Goal: Task Accomplishment & Management: Complete application form

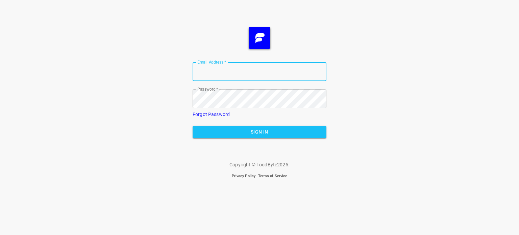
type input "[EMAIL_ADDRESS][DOMAIN_NAME]"
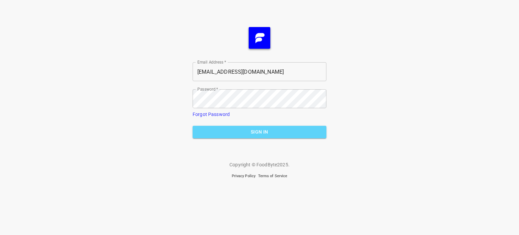
click at [282, 135] on span "Sign In" at bounding box center [259, 132] width 123 height 8
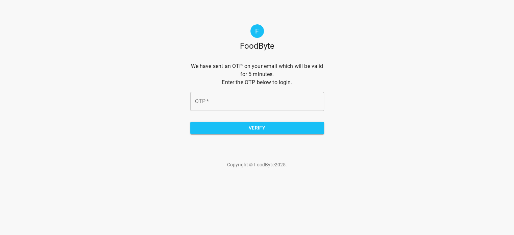
click at [262, 102] on input "OTP   *" at bounding box center [257, 101] width 134 height 19
type input "ca4f02"
click at [266, 128] on span "Verify" at bounding box center [257, 128] width 123 height 8
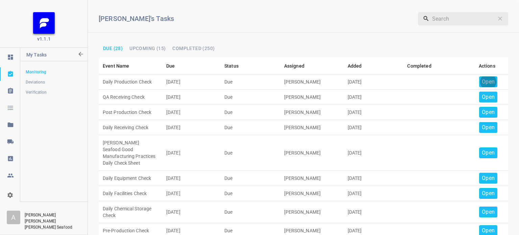
click at [488, 82] on p "Open" at bounding box center [488, 82] width 13 height 8
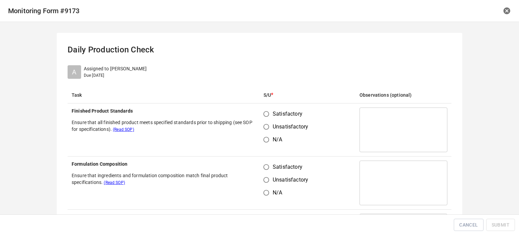
click at [266, 113] on input "Satisfactory" at bounding box center [266, 113] width 13 height 13
radio input "true"
click at [261, 168] on input "Satisfactory" at bounding box center [266, 166] width 13 height 13
radio input "true"
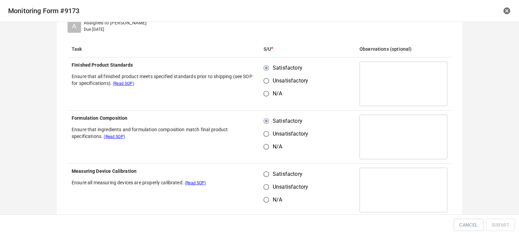
scroll to position [101, 0]
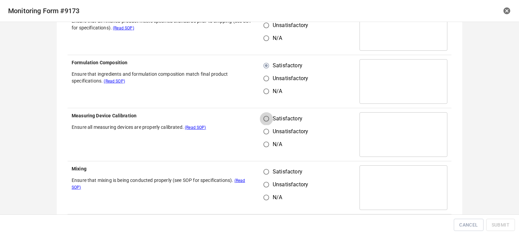
click at [262, 119] on input "Satisfactory" at bounding box center [266, 118] width 13 height 13
radio input "true"
click at [260, 175] on input "Satisfactory" at bounding box center [266, 171] width 13 height 13
radio input "true"
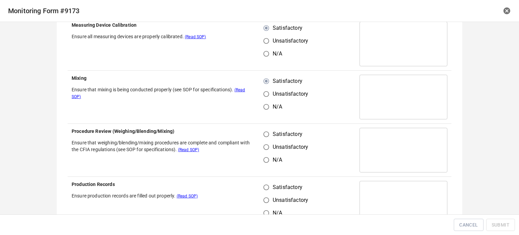
scroll to position [203, 0]
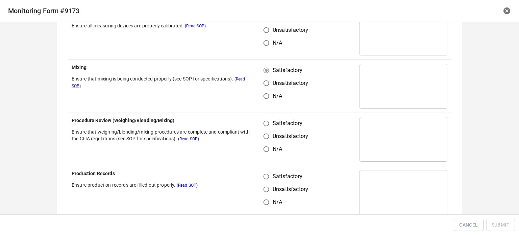
click at [262, 126] on input "Satisfactory" at bounding box center [266, 123] width 13 height 13
radio input "true"
drag, startPoint x: 268, startPoint y: 179, endPoint x: 265, endPoint y: 173, distance: 7.4
click at [268, 179] on input "Satisfactory" at bounding box center [266, 176] width 13 height 13
radio input "true"
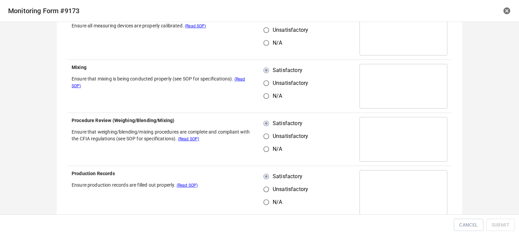
scroll to position [304, 0]
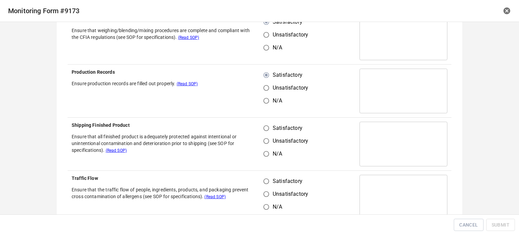
click at [264, 129] on input "Satisfactory" at bounding box center [266, 128] width 13 height 13
radio input "true"
drag, startPoint x: 262, startPoint y: 190, endPoint x: 268, endPoint y: 181, distance: 10.5
click at [263, 188] on input "Unsatisfactory" at bounding box center [266, 193] width 13 height 13
radio input "true"
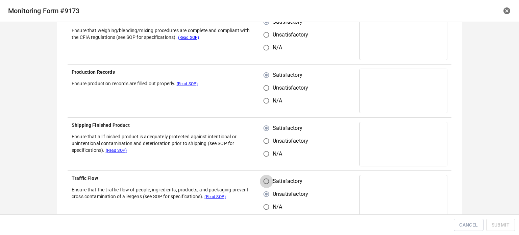
click at [267, 179] on input "Satisfactory" at bounding box center [266, 181] width 13 height 13
radio input "true"
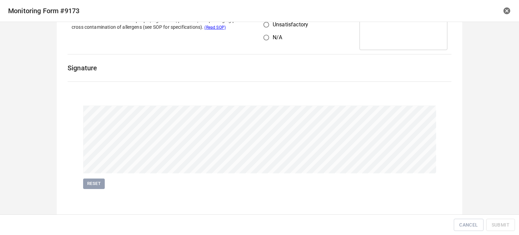
scroll to position [473, 0]
click at [498, 220] on button "Submit" at bounding box center [500, 225] width 29 height 12
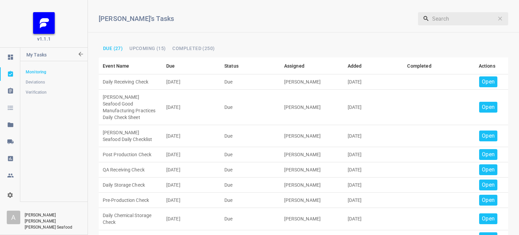
click at [484, 81] on p "Open" at bounding box center [488, 82] width 13 height 8
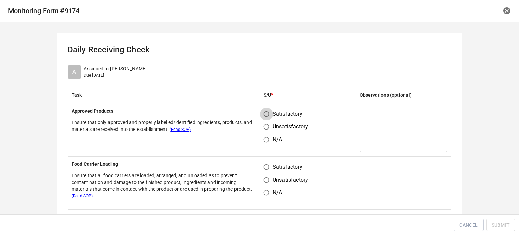
drag, startPoint x: 262, startPoint y: 114, endPoint x: 263, endPoint y: 168, distance: 53.7
click at [261, 115] on input "Satisfactory" at bounding box center [266, 113] width 13 height 13
radio input "true"
click at [263, 170] on input "Satisfactory" at bounding box center [266, 166] width 13 height 13
radio input "true"
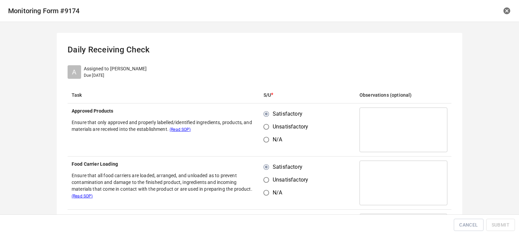
scroll to position [101, 0]
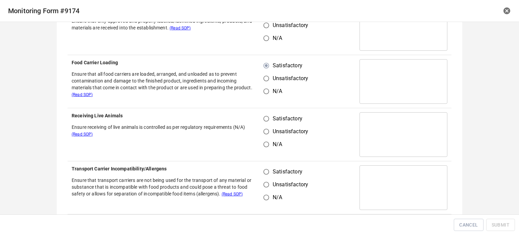
click at [265, 122] on input "Satisfactory" at bounding box center [266, 118] width 13 height 13
radio input "true"
click at [266, 174] on input "Satisfactory" at bounding box center [266, 171] width 13 height 13
radio input "true"
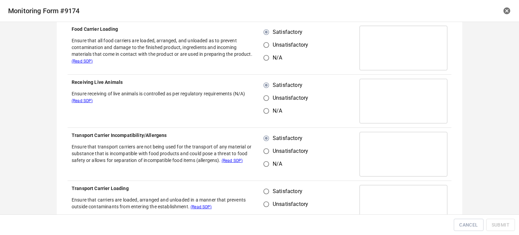
scroll to position [203, 0]
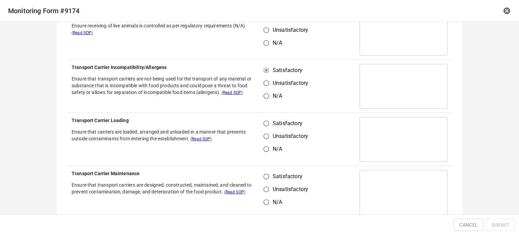
click at [264, 123] on input "Satisfactory" at bounding box center [266, 123] width 13 height 13
radio input "true"
drag, startPoint x: 264, startPoint y: 174, endPoint x: 272, endPoint y: 173, distance: 8.3
click at [266, 174] on input "Satisfactory" at bounding box center [266, 176] width 13 height 13
radio input "true"
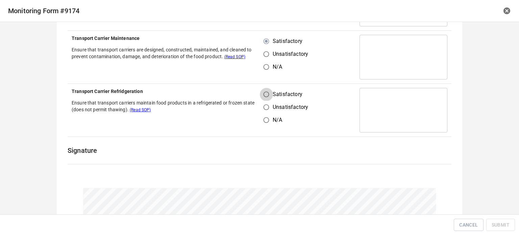
click at [263, 93] on input "Satisfactory" at bounding box center [266, 94] width 13 height 13
radio input "true"
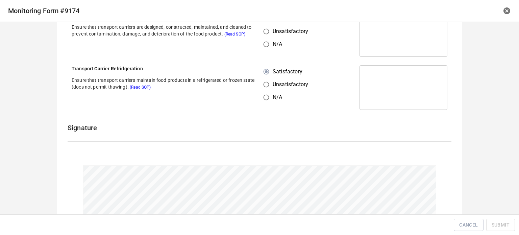
scroll to position [420, 0]
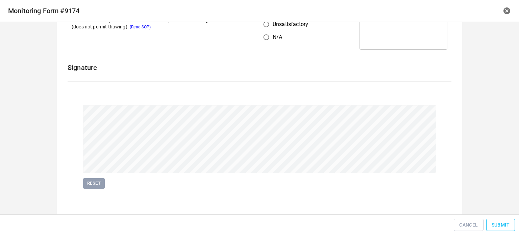
click at [499, 225] on span "Submit" at bounding box center [500, 225] width 18 height 8
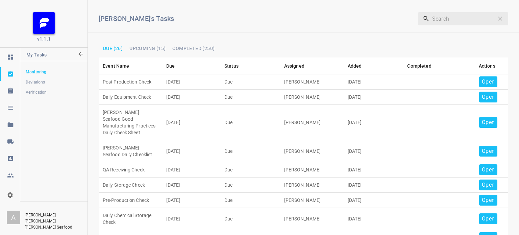
click at [481, 75] on td "Open" at bounding box center [486, 81] width 43 height 15
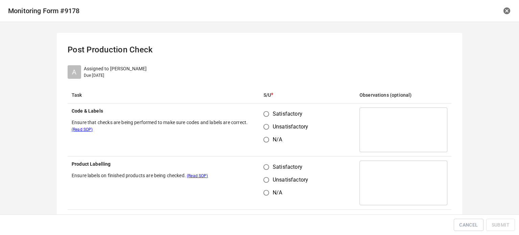
click at [261, 110] on input "Satisfactory" at bounding box center [266, 113] width 13 height 13
radio input "true"
click at [266, 171] on input "Satisfactory" at bounding box center [266, 166] width 13 height 13
radio input "true"
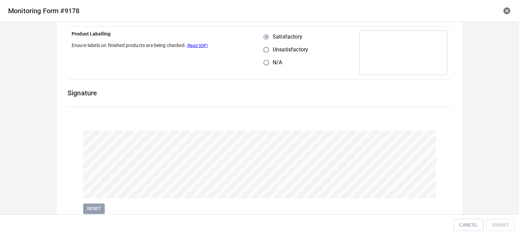
scroll to position [156, 0]
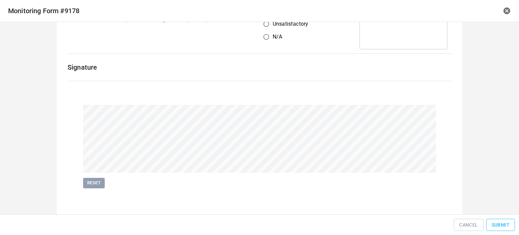
click at [492, 227] on span "Submit" at bounding box center [500, 225] width 18 height 8
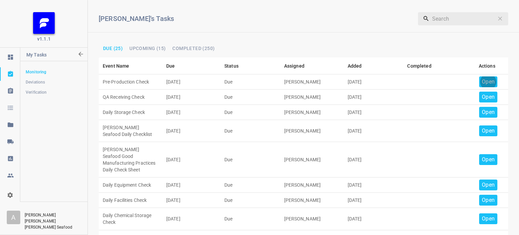
click at [489, 81] on div "Open" at bounding box center [488, 81] width 18 height 11
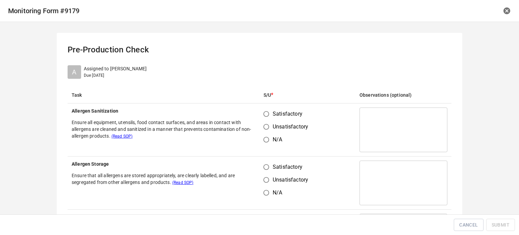
click at [264, 115] on input "Satisfactory" at bounding box center [266, 113] width 13 height 13
radio input "true"
drag, startPoint x: 260, startPoint y: 168, endPoint x: 306, endPoint y: 130, distance: 59.3
click at [261, 168] on input "Satisfactory" at bounding box center [266, 166] width 13 height 13
radio input "true"
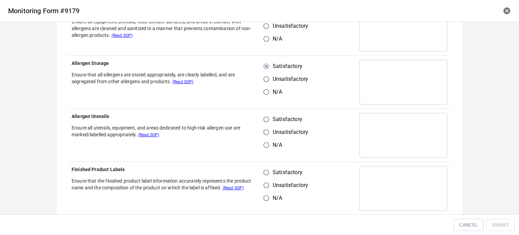
scroll to position [101, 0]
drag, startPoint x: 266, startPoint y: 116, endPoint x: 266, endPoint y: 158, distance: 42.6
click at [266, 116] on input "Satisfactory" at bounding box center [266, 118] width 13 height 13
radio input "true"
click at [268, 173] on input "Satisfactory" at bounding box center [266, 171] width 13 height 13
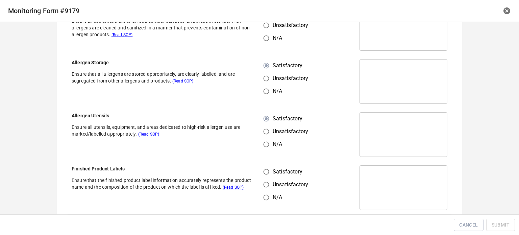
radio input "true"
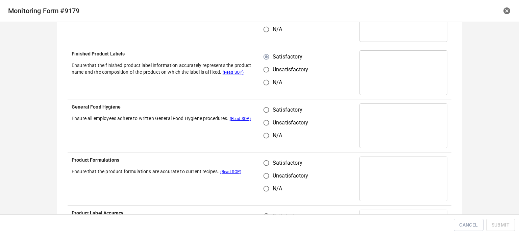
scroll to position [236, 0]
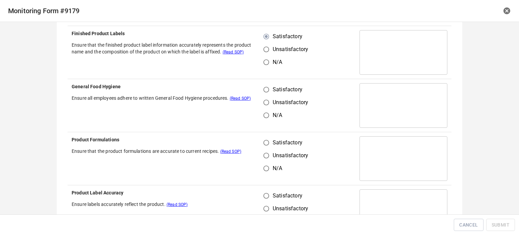
click at [264, 90] on input "Satisfactory" at bounding box center [266, 89] width 13 height 13
radio input "true"
click at [260, 150] on input "Unsatisfactory" at bounding box center [266, 155] width 13 height 13
radio input "true"
click at [264, 140] on input "Satisfactory" at bounding box center [266, 142] width 13 height 13
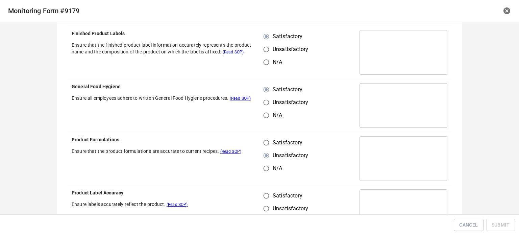
radio input "true"
drag, startPoint x: 260, startPoint y: 185, endPoint x: 282, endPoint y: 185, distance: 21.6
click at [263, 186] on td "Satisfactory Unsatisfactory N/A" at bounding box center [307, 211] width 96 height 53
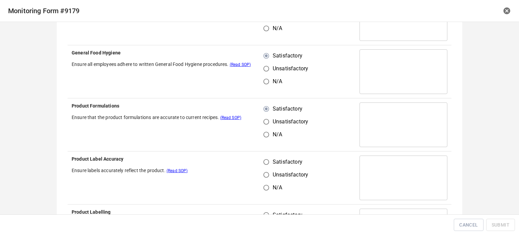
click at [263, 156] on input "Satisfactory" at bounding box center [266, 161] width 13 height 13
radio input "true"
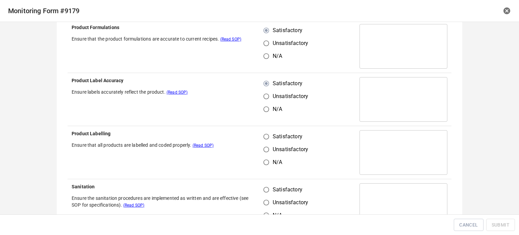
scroll to position [371, 0]
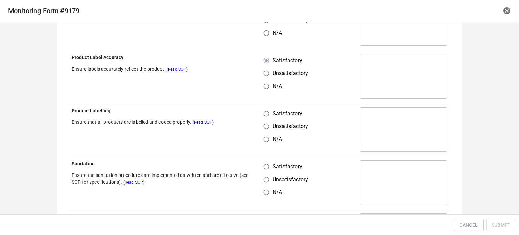
click at [265, 115] on input "Satisfactory" at bounding box center [266, 113] width 13 height 13
radio input "true"
click at [263, 174] on input "Unsatisfactory" at bounding box center [266, 179] width 13 height 13
radio input "true"
click at [260, 169] on input "Satisfactory" at bounding box center [266, 166] width 13 height 13
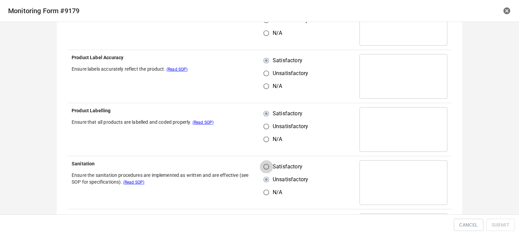
radio input "true"
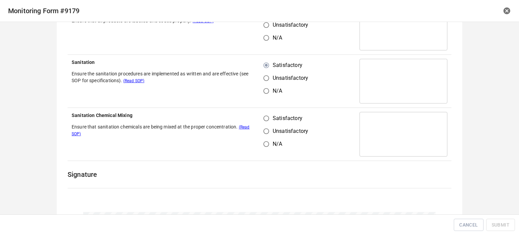
click at [264, 118] on input "Satisfactory" at bounding box center [266, 118] width 13 height 13
radio input "true"
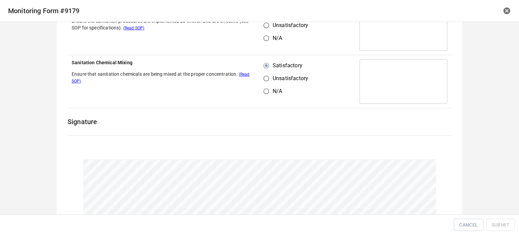
scroll to position [580, 0]
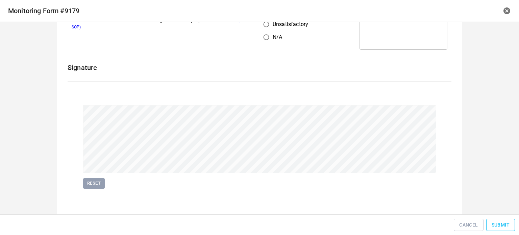
click at [492, 221] on span "Submit" at bounding box center [500, 225] width 18 height 8
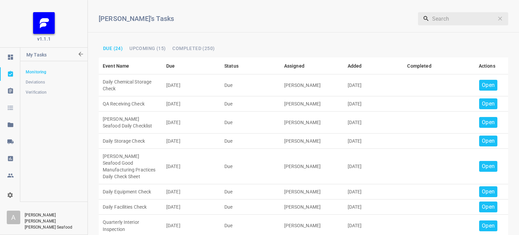
click at [487, 82] on p "Open" at bounding box center [488, 85] width 13 height 8
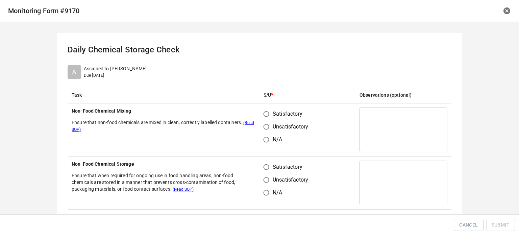
click at [264, 113] on input "Satisfactory" at bounding box center [266, 113] width 13 height 13
radio input "true"
drag, startPoint x: 261, startPoint y: 163, endPoint x: 275, endPoint y: 162, distance: 13.9
click at [261, 163] on input "Satisfactory" at bounding box center [266, 166] width 13 height 13
radio input "true"
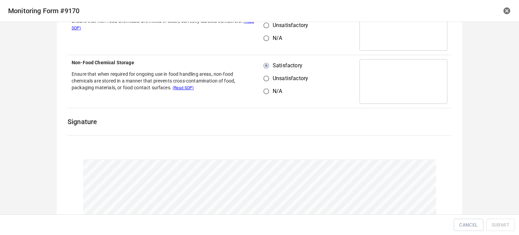
scroll to position [156, 0]
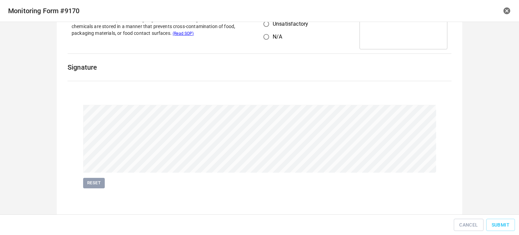
click at [517, 220] on div "Cancel Submit" at bounding box center [259, 224] width 519 height 21
click at [496, 226] on span "Submit" at bounding box center [500, 225] width 18 height 8
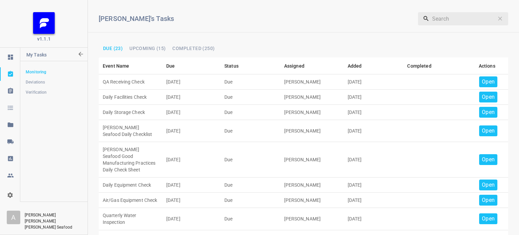
click at [483, 80] on p "Open" at bounding box center [488, 82] width 13 height 8
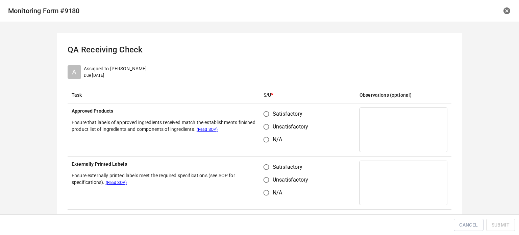
click at [265, 111] on input "Satisfactory" at bounding box center [266, 113] width 13 height 13
radio input "true"
click at [265, 166] on input "Satisfactory" at bounding box center [266, 166] width 13 height 13
radio input "true"
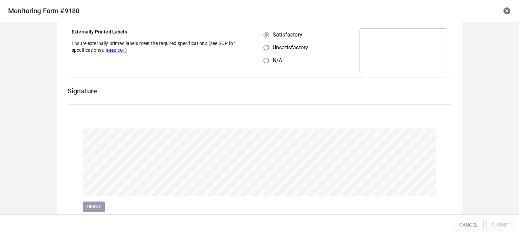
scroll to position [156, 0]
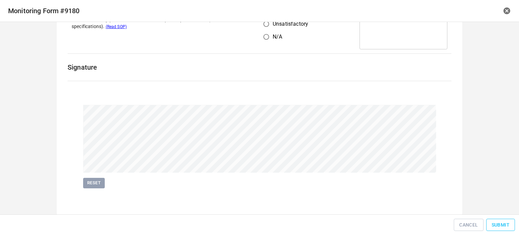
click at [493, 225] on span "Submit" at bounding box center [500, 225] width 18 height 8
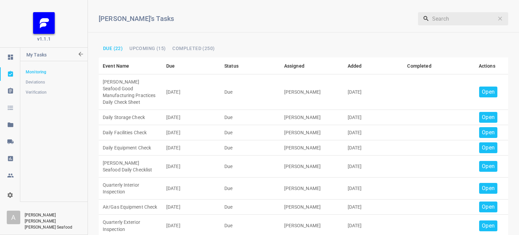
click at [482, 88] on p "Open" at bounding box center [488, 92] width 13 height 8
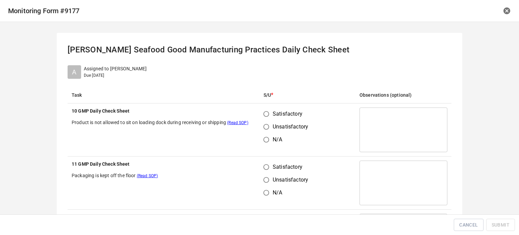
click at [266, 114] on input "Satisfactory" at bounding box center [266, 113] width 13 height 13
radio input "true"
click at [265, 166] on input "Satisfactory" at bounding box center [266, 166] width 13 height 13
radio input "true"
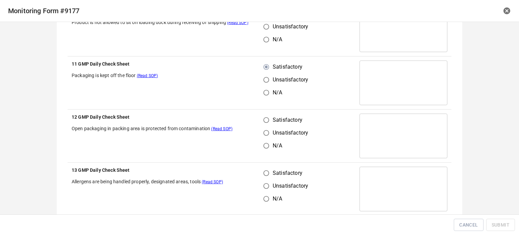
scroll to position [101, 0]
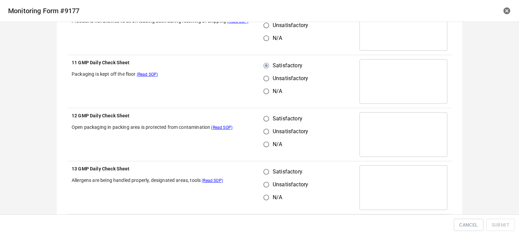
click at [263, 119] on input "Satisfactory" at bounding box center [266, 118] width 13 height 13
radio input "true"
click at [265, 170] on input "Satisfactory" at bounding box center [266, 171] width 13 height 13
radio input "true"
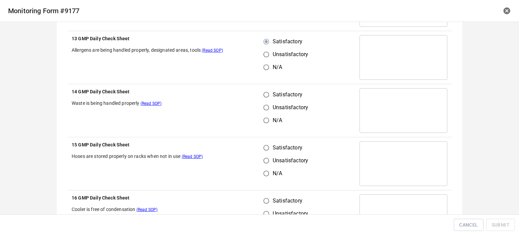
scroll to position [236, 0]
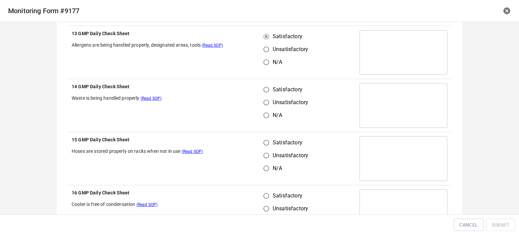
click at [266, 86] on input "Satisfactory" at bounding box center [266, 89] width 13 height 13
radio input "true"
click at [263, 150] on input "Unsatisfactory" at bounding box center [266, 155] width 13 height 13
radio input "true"
click at [266, 142] on input "Satisfactory" at bounding box center [266, 142] width 13 height 13
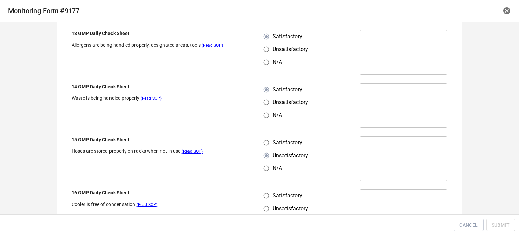
radio input "true"
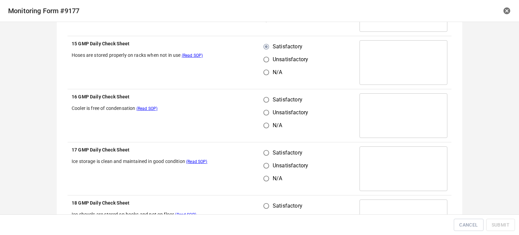
scroll to position [338, 0]
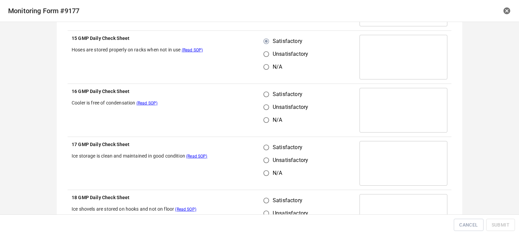
click at [266, 94] on input "Satisfactory" at bounding box center [266, 94] width 13 height 13
radio input "true"
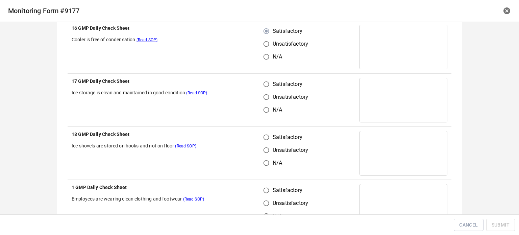
scroll to position [405, 0]
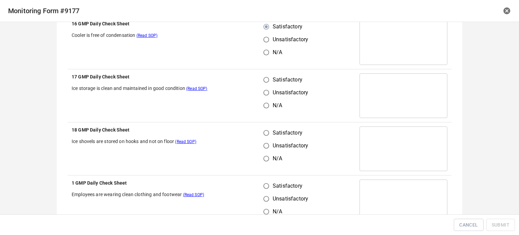
click at [261, 78] on input "Satisfactory" at bounding box center [266, 79] width 13 height 13
radio input "true"
click at [265, 139] on input "Unsatisfactory" at bounding box center [266, 145] width 13 height 13
radio input "true"
click at [264, 131] on input "Satisfactory" at bounding box center [266, 132] width 13 height 13
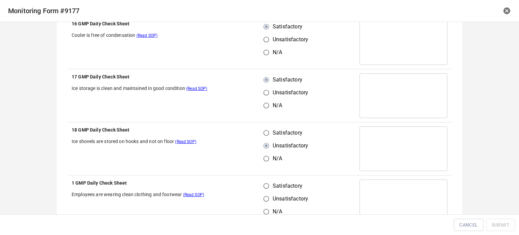
radio input "true"
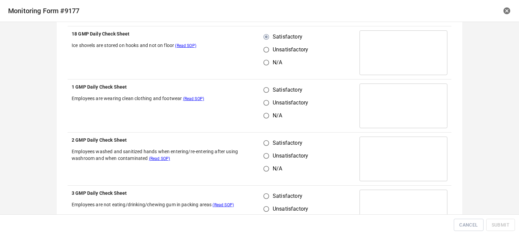
scroll to position [507, 0]
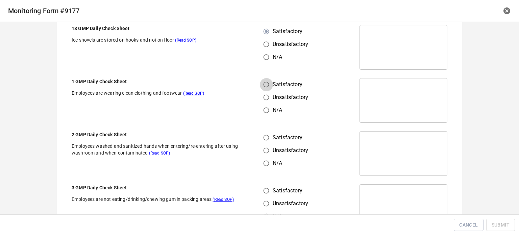
click at [264, 81] on input "Satisfactory" at bounding box center [266, 84] width 13 height 13
radio input "true"
drag, startPoint x: 270, startPoint y: 136, endPoint x: 268, endPoint y: 133, distance: 3.5
click at [269, 134] on label "Satisfactory" at bounding box center [284, 137] width 48 height 13
click at [269, 134] on input "Satisfactory" at bounding box center [266, 137] width 13 height 13
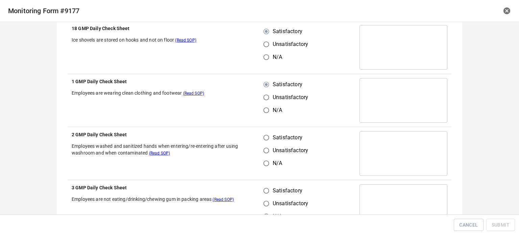
radio input "true"
click at [267, 190] on input "Satisfactory" at bounding box center [266, 190] width 13 height 13
radio input "true"
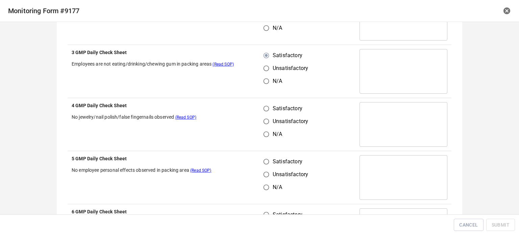
drag, startPoint x: 267, startPoint y: 109, endPoint x: 267, endPoint y: 140, distance: 31.7
click at [266, 109] on input "Satisfactory" at bounding box center [266, 108] width 13 height 13
radio input "true"
drag, startPoint x: 264, startPoint y: 162, endPoint x: 294, endPoint y: 124, distance: 48.1
click at [264, 162] on input "Satisfactory" at bounding box center [266, 161] width 13 height 13
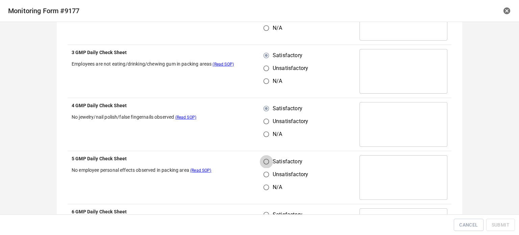
radio input "true"
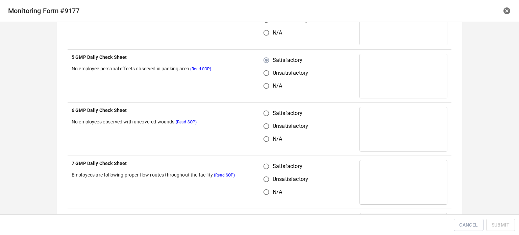
click at [264, 113] on input "Satisfactory" at bounding box center [266, 113] width 13 height 13
radio input "true"
click at [266, 168] on input "Satisfactory" at bounding box center [266, 166] width 13 height 13
radio input "true"
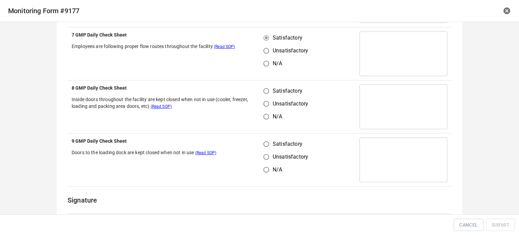
scroll to position [878, 0]
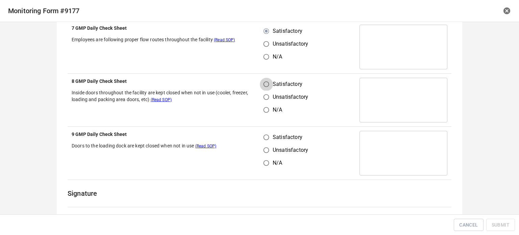
click at [265, 83] on input "Satisfactory" at bounding box center [266, 84] width 13 height 13
radio input "true"
drag, startPoint x: 259, startPoint y: 136, endPoint x: 268, endPoint y: 134, distance: 9.6
click at [260, 137] on input "Satisfactory" at bounding box center [266, 137] width 13 height 13
radio input "true"
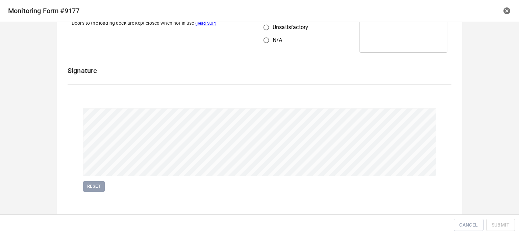
scroll to position [1003, 0]
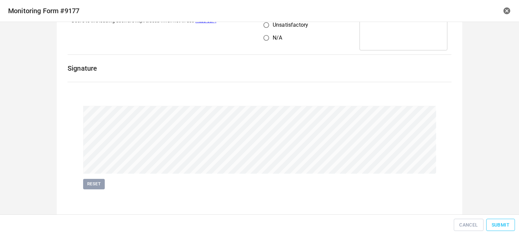
click at [511, 226] on button "Submit" at bounding box center [500, 225] width 29 height 12
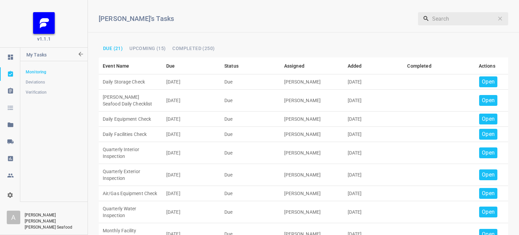
click at [483, 81] on p "Open" at bounding box center [488, 82] width 13 height 8
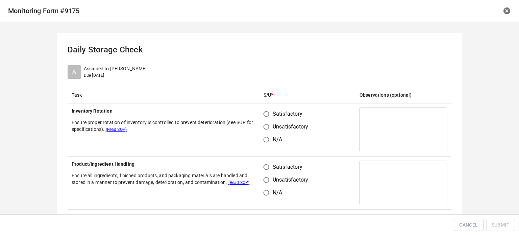
click at [267, 115] on input "Satisfactory" at bounding box center [266, 113] width 13 height 13
radio input "true"
drag, startPoint x: 264, startPoint y: 162, endPoint x: 266, endPoint y: 166, distance: 4.4
click at [264, 163] on input "Satisfactory" at bounding box center [266, 166] width 13 height 13
radio input "true"
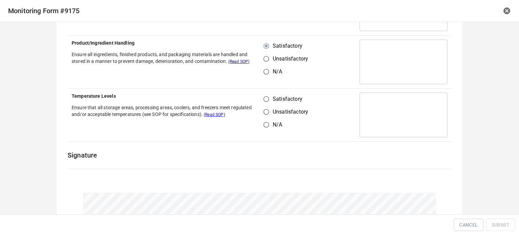
scroll to position [135, 0]
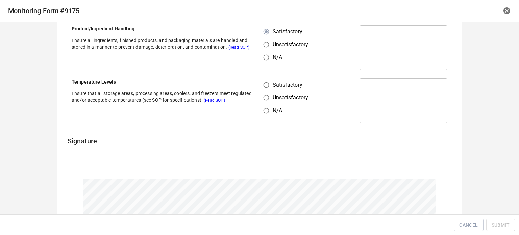
drag, startPoint x: 268, startPoint y: 80, endPoint x: 263, endPoint y: 85, distance: 7.4
click at [268, 80] on input "Satisfactory" at bounding box center [266, 84] width 13 height 13
radio input "true"
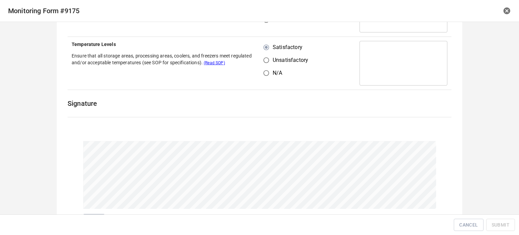
scroll to position [209, 0]
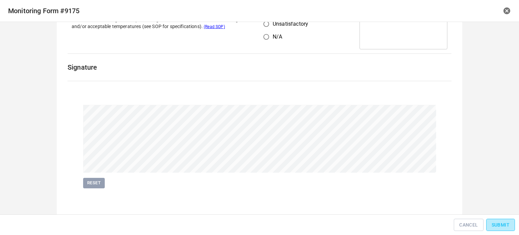
click at [491, 219] on button "Submit" at bounding box center [500, 225] width 29 height 12
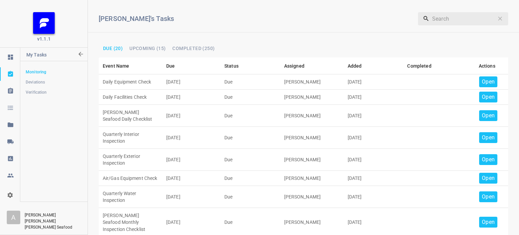
click at [486, 78] on p "Open" at bounding box center [488, 82] width 13 height 8
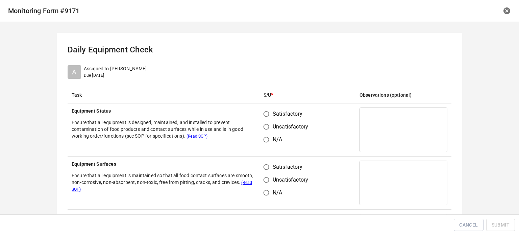
click at [262, 114] on input "Satisfactory" at bounding box center [266, 113] width 13 height 13
radio input "true"
click at [266, 166] on input "Satisfactory" at bounding box center [266, 166] width 13 height 13
radio input "true"
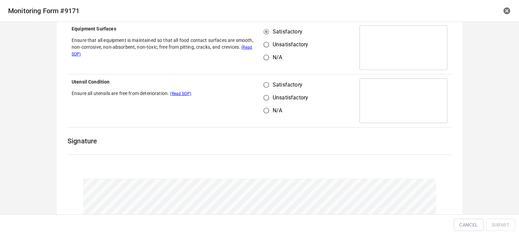
click at [263, 85] on input "Satisfactory" at bounding box center [266, 84] width 13 height 13
radio input "true"
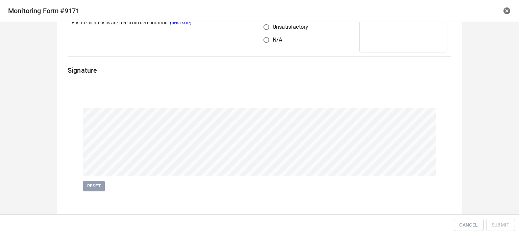
scroll to position [209, 0]
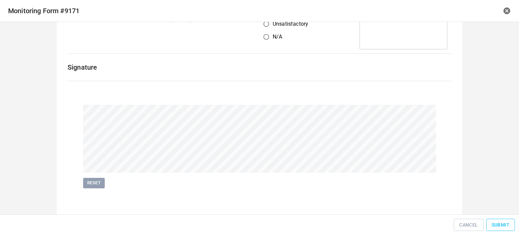
click at [497, 221] on span "Submit" at bounding box center [500, 225] width 18 height 8
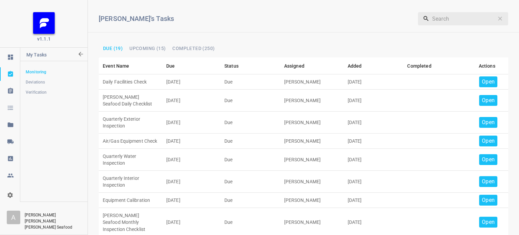
click at [482, 78] on p "Open" at bounding box center [488, 82] width 13 height 8
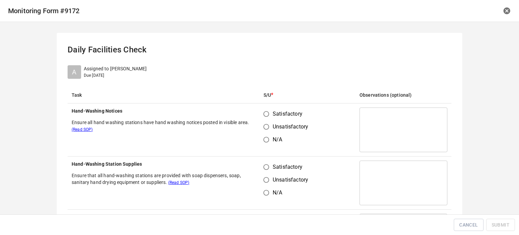
click at [264, 114] on input "Satisfactory" at bounding box center [266, 113] width 13 height 13
radio input "true"
click at [266, 161] on input "Satisfactory" at bounding box center [266, 166] width 13 height 13
radio input "true"
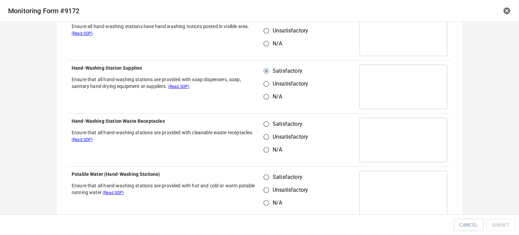
scroll to position [101, 0]
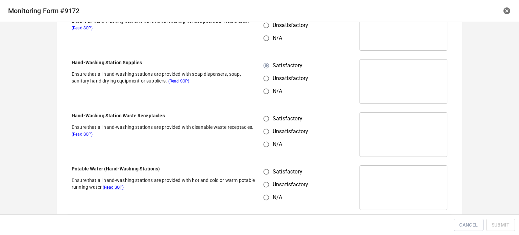
click at [264, 125] on input "Unsatisfactory" at bounding box center [266, 131] width 13 height 13
radio input "true"
click at [269, 110] on td "Satisfactory Unsatisfactory N/A" at bounding box center [307, 134] width 96 height 53
click at [264, 114] on input "Satisfactory" at bounding box center [266, 118] width 13 height 13
radio input "true"
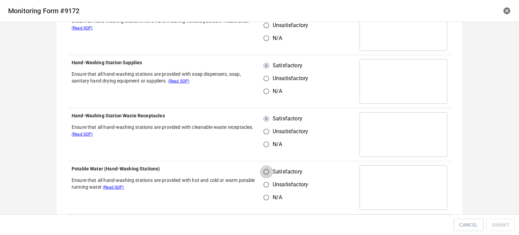
click at [265, 169] on input "Satisfactory" at bounding box center [266, 171] width 13 height 13
radio input "true"
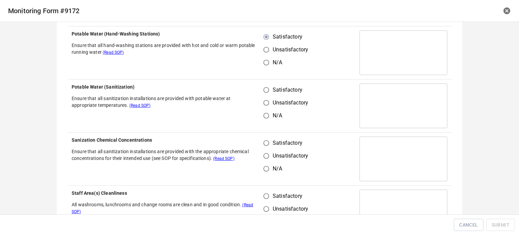
scroll to position [236, 0]
click at [263, 89] on input "Satisfactory" at bounding box center [266, 89] width 13 height 13
radio input "true"
click at [265, 143] on input "Satisfactory" at bounding box center [266, 142] width 13 height 13
radio input "true"
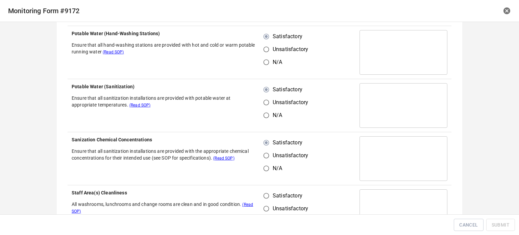
scroll to position [304, 0]
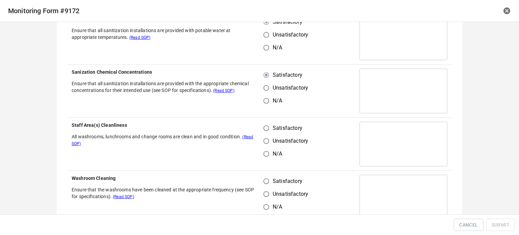
click at [266, 130] on input "Satisfactory" at bounding box center [266, 128] width 13 height 13
radio input "true"
drag, startPoint x: 266, startPoint y: 174, endPoint x: 272, endPoint y: 178, distance: 7.0
click at [266, 174] on td "Satisfactory Unsatisfactory N/A" at bounding box center [307, 197] width 96 height 53
click at [267, 178] on input "Satisfactory" at bounding box center [266, 181] width 13 height 13
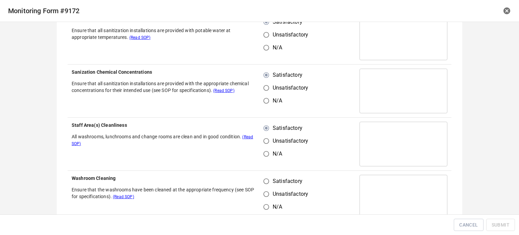
radio input "true"
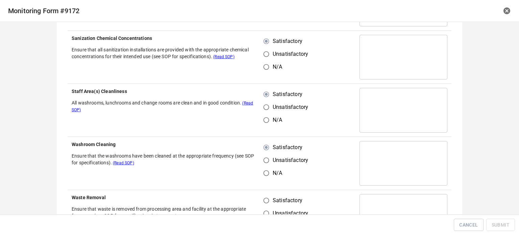
scroll to position [439, 0]
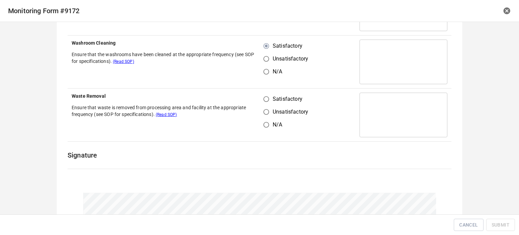
click at [263, 91] on td "Satisfactory Unsatisfactory N/A" at bounding box center [307, 114] width 96 height 53
click at [267, 100] on input "Satisfactory" at bounding box center [266, 99] width 13 height 13
radio input "true"
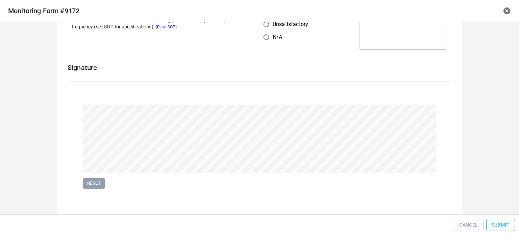
click at [497, 224] on span "Submit" at bounding box center [500, 225] width 18 height 8
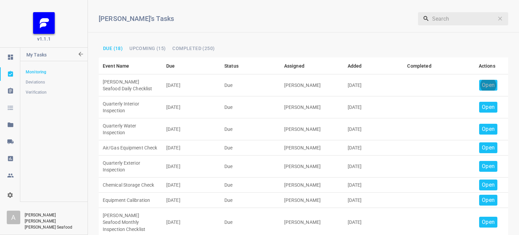
click at [482, 84] on p "Open" at bounding box center [488, 85] width 13 height 8
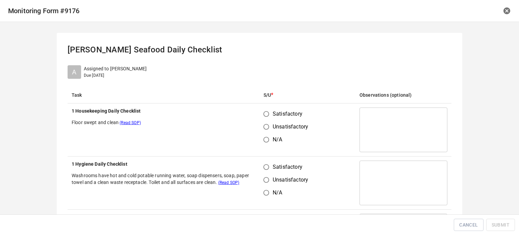
click at [260, 113] on input "Satisfactory" at bounding box center [266, 113] width 13 height 13
radio input "true"
drag, startPoint x: 263, startPoint y: 163, endPoint x: 309, endPoint y: 129, distance: 57.0
click at [266, 165] on input "Satisfactory" at bounding box center [266, 166] width 13 height 13
radio input "true"
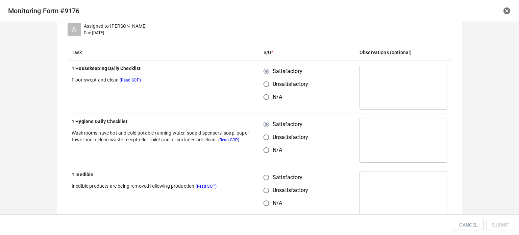
scroll to position [101, 0]
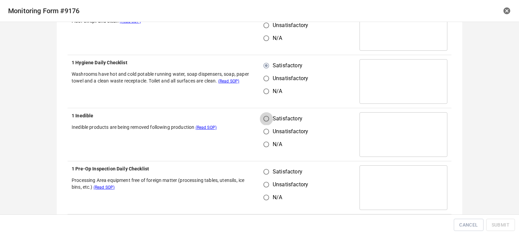
drag, startPoint x: 265, startPoint y: 123, endPoint x: 266, endPoint y: 146, distance: 23.7
click at [265, 123] on input "Satisfactory" at bounding box center [266, 118] width 13 height 13
radio input "true"
click at [266, 169] on input "Satisfactory" at bounding box center [266, 171] width 13 height 13
radio input "true"
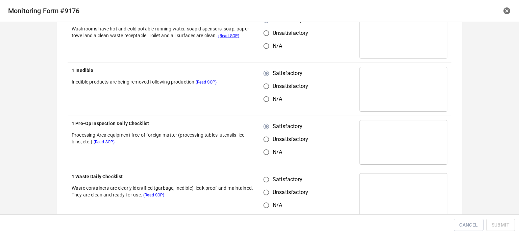
scroll to position [236, 0]
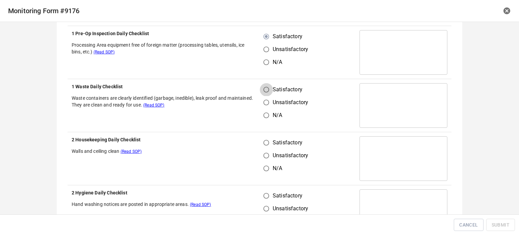
drag, startPoint x: 264, startPoint y: 88, endPoint x: 266, endPoint y: 136, distance: 48.0
click at [265, 89] on input "Satisfactory" at bounding box center [266, 89] width 13 height 13
radio input "true"
click at [266, 143] on input "Satisfactory" at bounding box center [266, 142] width 13 height 13
radio input "true"
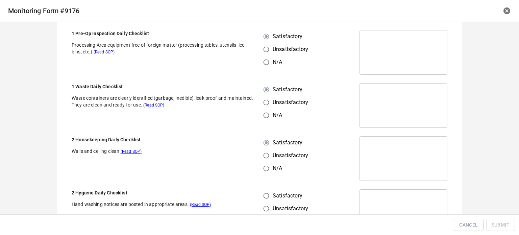
click at [264, 202] on input "Unsatisfactory" at bounding box center [266, 208] width 13 height 13
radio input "true"
click at [262, 195] on input "Satisfactory" at bounding box center [266, 195] width 13 height 13
radio input "true"
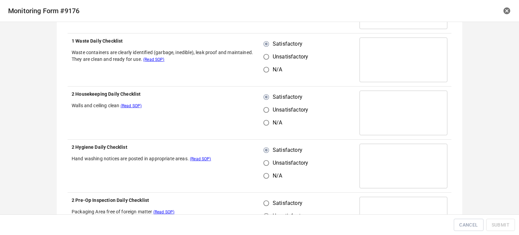
scroll to position [338, 0]
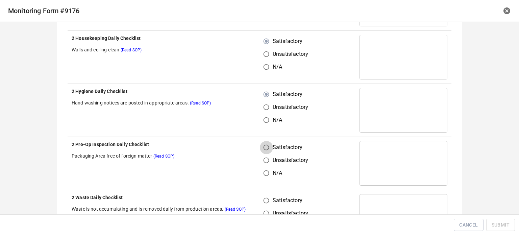
click at [266, 147] on input "Satisfactory" at bounding box center [266, 147] width 13 height 13
radio input "true"
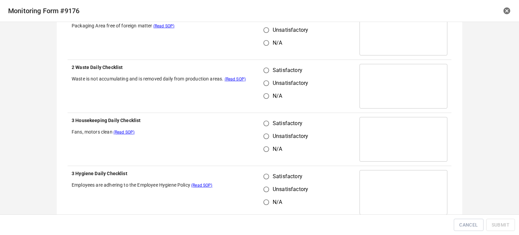
scroll to position [473, 0]
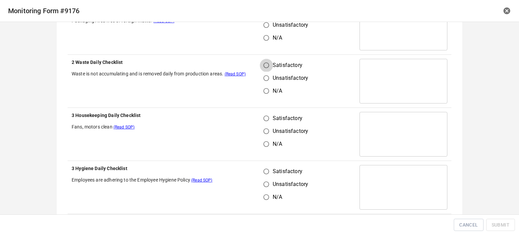
click at [264, 64] on input "Satisfactory" at bounding box center [266, 65] width 13 height 13
radio input "true"
click at [266, 121] on input "Satisfactory" at bounding box center [266, 118] width 13 height 13
radio input "true"
click at [264, 171] on input "Satisfactory" at bounding box center [266, 171] width 13 height 13
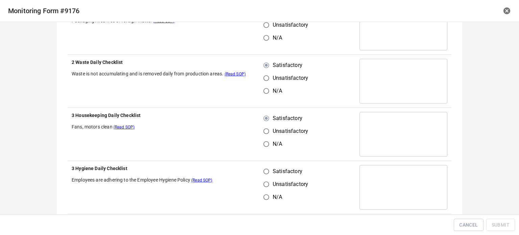
radio input "true"
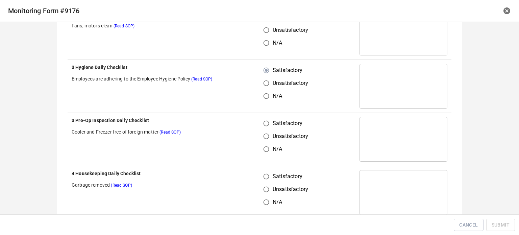
scroll to position [574, 0]
click at [264, 129] on input "Unsatisfactory" at bounding box center [266, 135] width 13 height 13
radio input "true"
click at [263, 114] on td "Satisfactory Unsatisfactory N/A" at bounding box center [307, 138] width 96 height 53
click at [266, 120] on input "Satisfactory" at bounding box center [266, 123] width 13 height 13
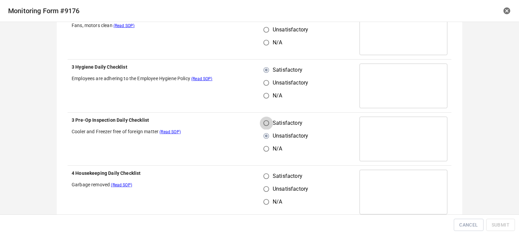
radio input "true"
click at [265, 167] on td "Satisfactory Unsatisfactory N/A" at bounding box center [307, 191] width 96 height 53
click at [267, 176] on input "Satisfactory" at bounding box center [266, 176] width 13 height 13
radio input "true"
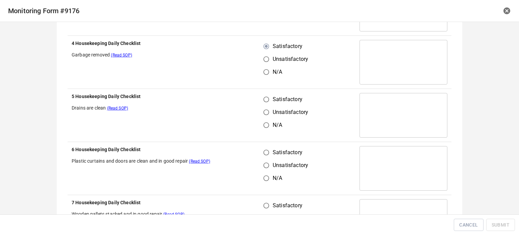
scroll to position [709, 0]
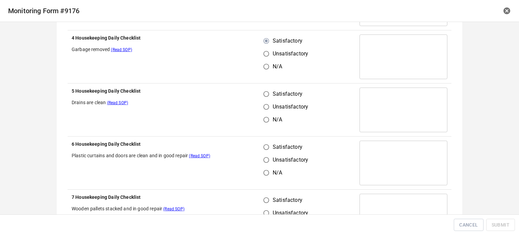
click at [260, 93] on input "Satisfactory" at bounding box center [266, 93] width 13 height 13
radio input "true"
drag, startPoint x: 266, startPoint y: 142, endPoint x: 266, endPoint y: 148, distance: 5.4
click at [266, 143] on input "Satisfactory" at bounding box center [266, 146] width 13 height 13
radio input "true"
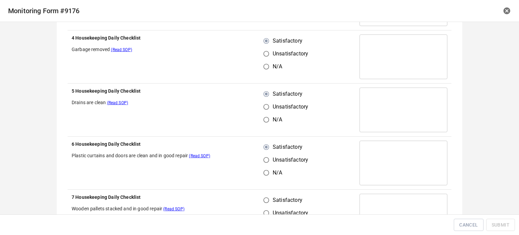
click at [265, 196] on input "Satisfactory" at bounding box center [266, 200] width 13 height 13
radio input "true"
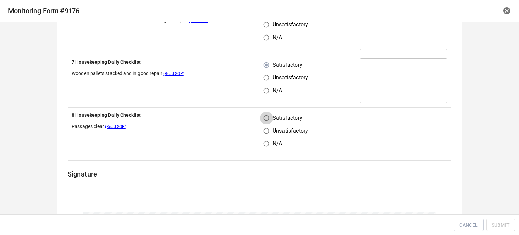
click at [263, 120] on input "Satisfactory" at bounding box center [266, 117] width 13 height 13
radio input "true"
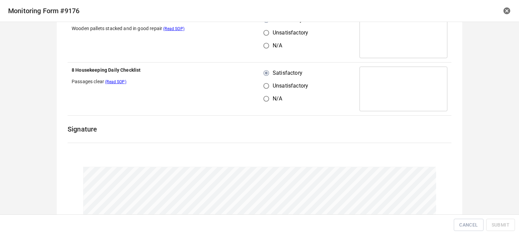
scroll to position [950, 0]
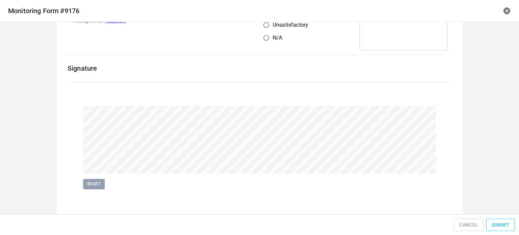
click at [495, 227] on span "Submit" at bounding box center [500, 225] width 18 height 8
